Goal: Information Seeking & Learning: Learn about a topic

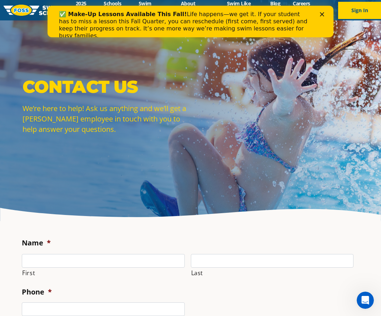
click at [321, 13] on polygon "Close" at bounding box center [322, 14] width 4 height 4
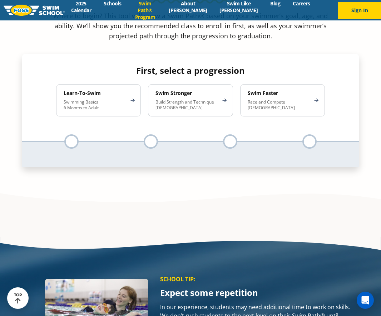
scroll to position [895, 0]
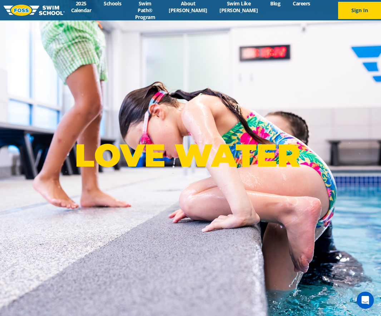
click at [301, 90] on div "LOVE WATER ®" at bounding box center [190, 158] width 381 height 316
